Goal: Entertainment & Leisure: Consume media (video, audio)

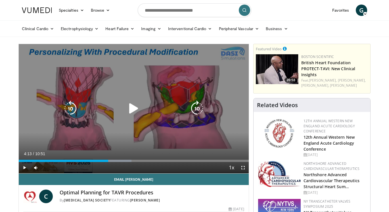
click at [135, 103] on icon "Video Player" at bounding box center [134, 109] width 16 height 16
click at [131, 110] on icon "Video Player" at bounding box center [134, 109] width 16 height 16
click at [135, 115] on icon "Video Player" at bounding box center [134, 109] width 16 height 16
click at [134, 105] on icon "Video Player" at bounding box center [134, 109] width 16 height 16
click at [132, 108] on icon "Video Player" at bounding box center [134, 109] width 16 height 16
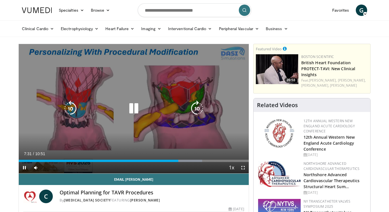
click at [133, 105] on icon "Video Player" at bounding box center [134, 109] width 16 height 16
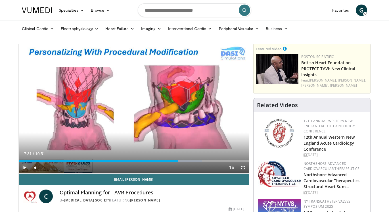
click at [27, 166] on span "Video Player" at bounding box center [24, 167] width 11 height 11
click at [22, 165] on span "Video Player" at bounding box center [24, 167] width 11 height 11
click at [22, 166] on span "Video Player" at bounding box center [24, 167] width 11 height 11
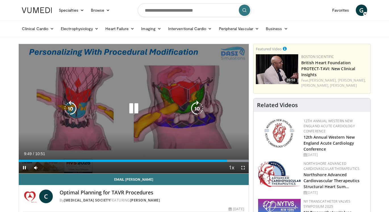
click at [136, 108] on icon "Video Player" at bounding box center [134, 109] width 16 height 16
